Goal: Task Accomplishment & Management: Complete application form

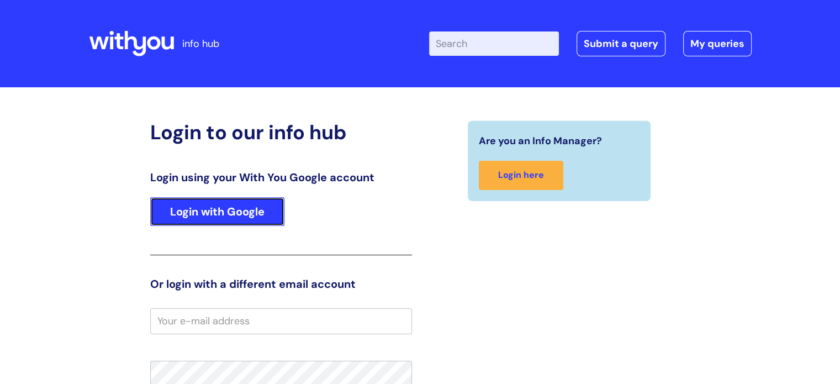
click at [209, 216] on link "Login with Google" at bounding box center [217, 211] width 134 height 29
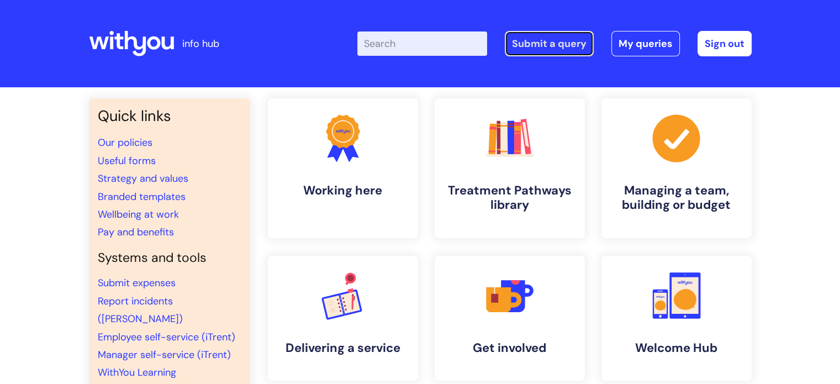
click at [555, 44] on link "Submit a query" at bounding box center [549, 43] width 89 height 25
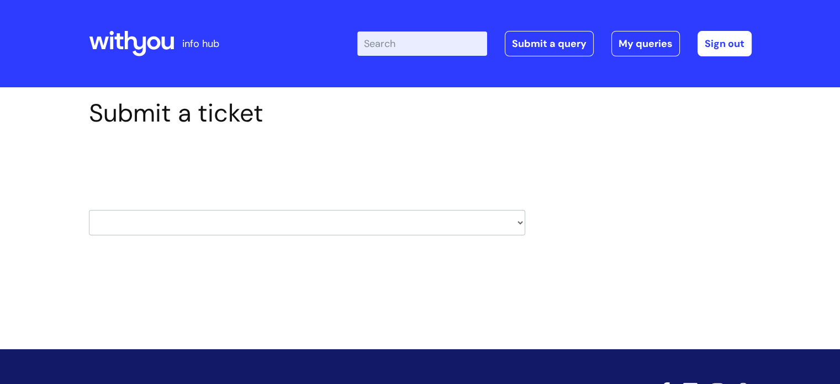
click at [298, 224] on select "HR / People IT and Support Clinical Drug Alerts Finance Accounts Data Support T…" at bounding box center [307, 222] width 436 height 25
select select "it_and_support"
click at [89, 210] on select "HR / People IT and Support Clinical Drug Alerts Finance Accounts Data Support T…" at bounding box center [307, 222] width 436 height 25
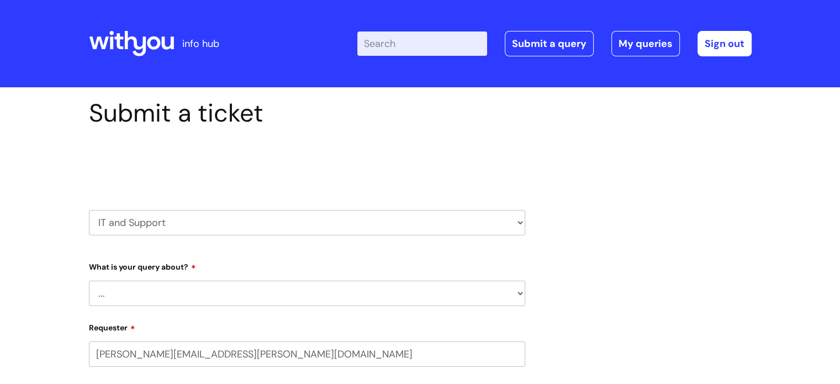
select select "80004286563"
click at [188, 299] on select "... Mobile Phone Reset & MFA Accounts, Starters and Leavers IT Hardware issue I…" at bounding box center [307, 292] width 436 height 25
select select "Accounts, Starters and Leavers"
click at [89, 280] on select "... Mobile Phone Reset & MFA Accounts, Starters and Leavers IT Hardware issue I…" at bounding box center [307, 292] width 436 height 25
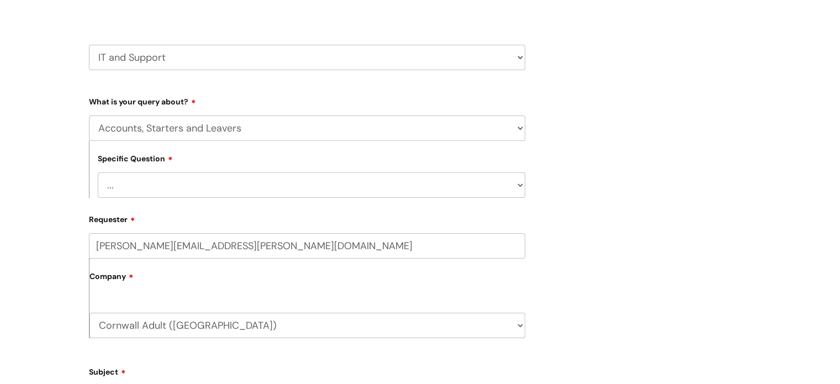
scroll to position [166, 0]
click at [181, 179] on select "... I have a new starter I have a leaver I need to make a change to an account …" at bounding box center [311, 184] width 427 height 25
select select "I have a new starter"
click at [98, 172] on select "... I have a new starter I have a leaver I need to make a change to an account …" at bounding box center [311, 184] width 427 height 25
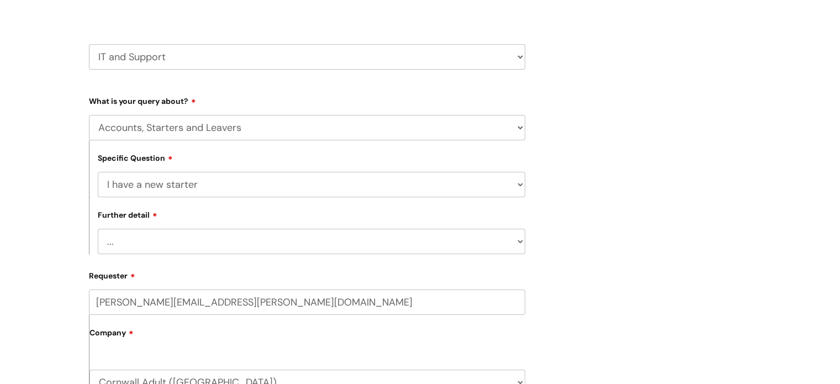
scroll to position [276, 0]
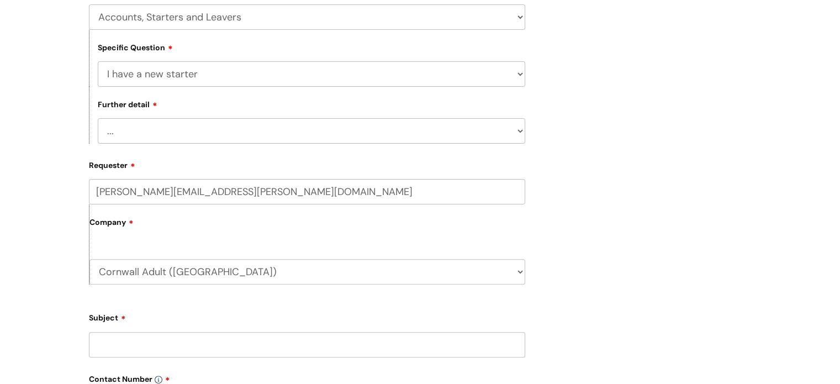
click at [195, 131] on select "... Can I have my new starter’s IT account details I need to amend the name, de…" at bounding box center [311, 130] width 427 height 25
select select "Can I have my new starter’s IT account details"
click at [98, 119] on select "... Can I have my new starter’s IT account details I need to amend the name, de…" at bounding box center [311, 130] width 427 height 25
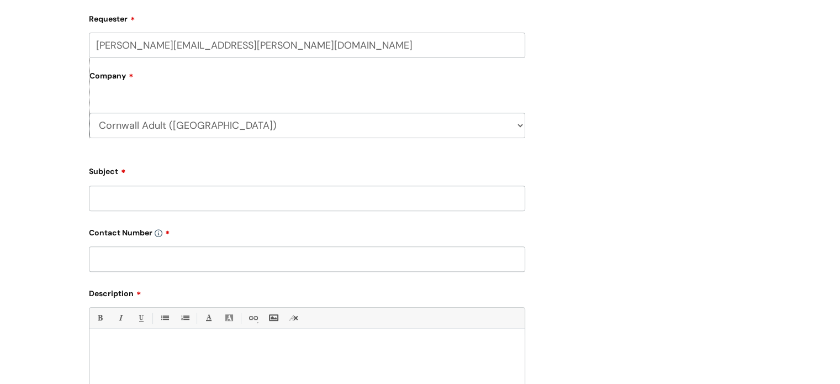
scroll to position [442, 0]
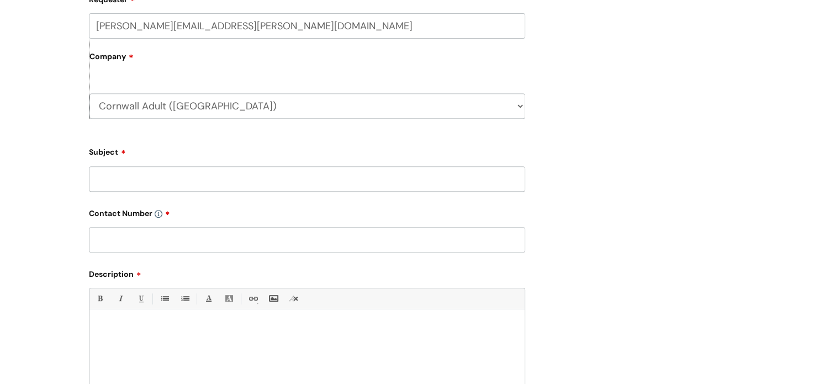
click at [157, 178] on input "Subject" at bounding box center [307, 178] width 436 height 25
paste input "Suzie Preston"
type input "New Starter [PERSON_NAME]"
click at [174, 233] on input "text" at bounding box center [307, 239] width 436 height 25
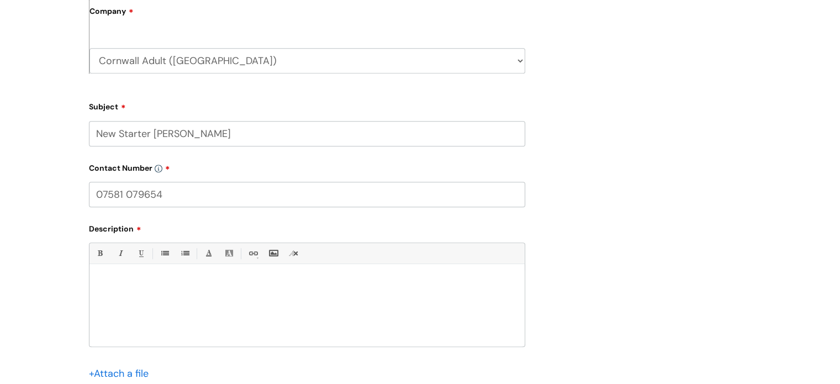
scroll to position [552, 0]
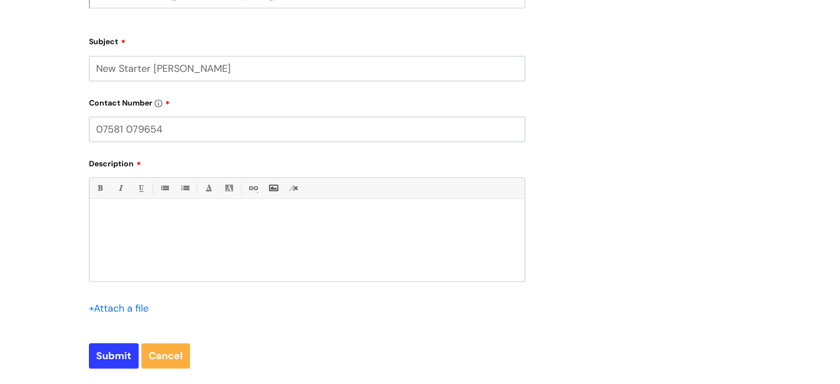
type input "07581 079654"
click at [197, 238] on div at bounding box center [306, 243] width 435 height 76
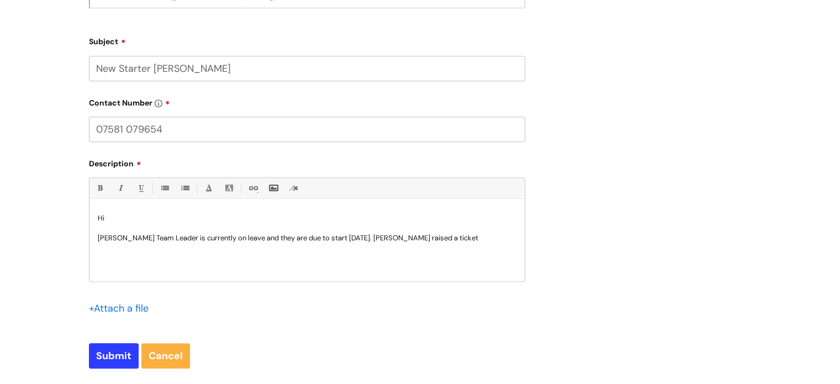
click at [486, 240] on p "Suzie Preston's Team Leader is currently on leave and they are due to start tod…" at bounding box center [307, 238] width 418 height 10
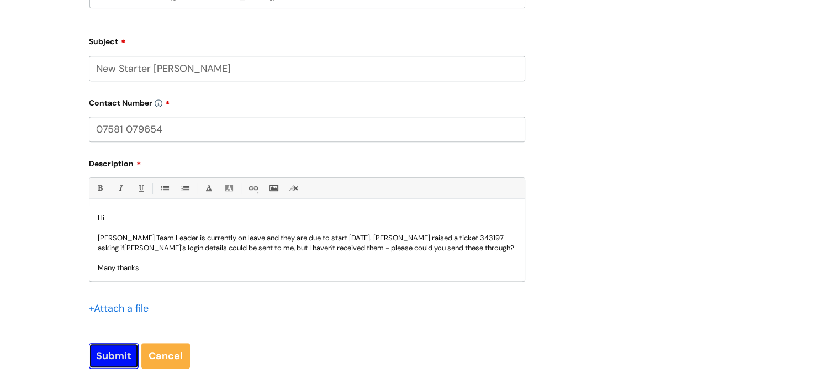
click at [112, 351] on input "Submit" at bounding box center [114, 355] width 50 height 25
type input "Please Wait..."
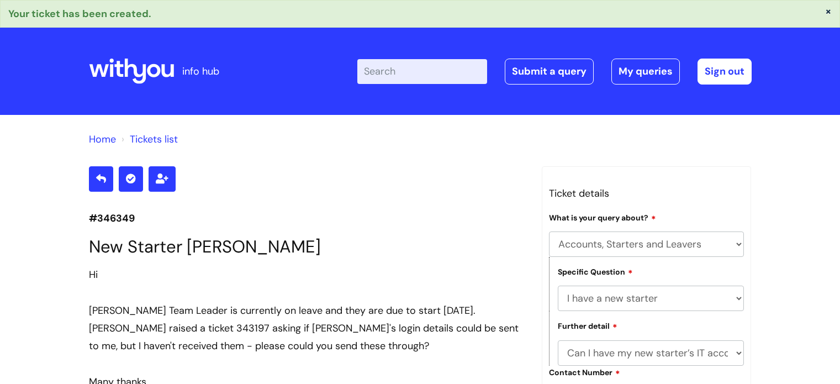
select select "Accounts, Starters and Leavers"
select select "I have a new starter"
select select "Can I have my new starter’s IT account details"
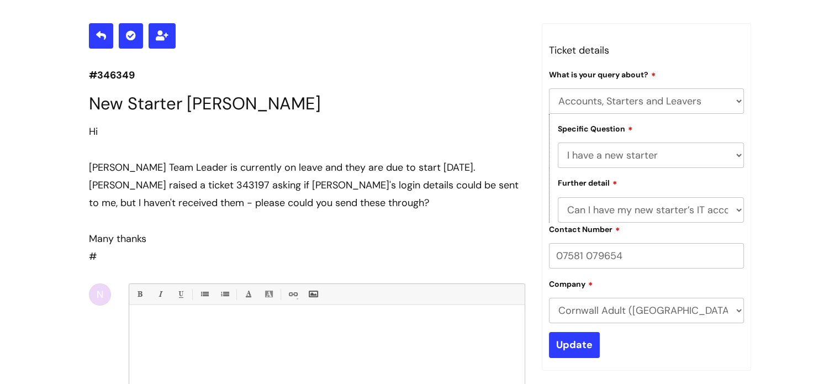
scroll to position [108, 0]
